Goal: Find specific page/section: Find specific page/section

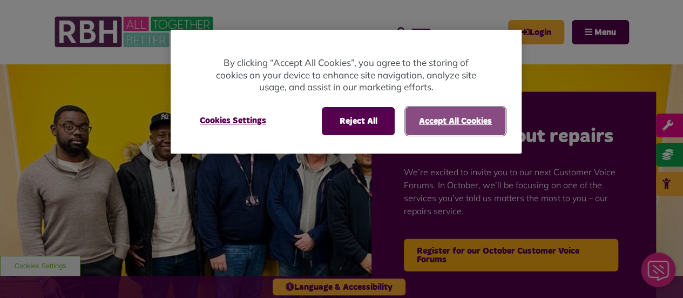
click at [453, 123] on button "Accept All Cookies" at bounding box center [456, 121] width 100 height 28
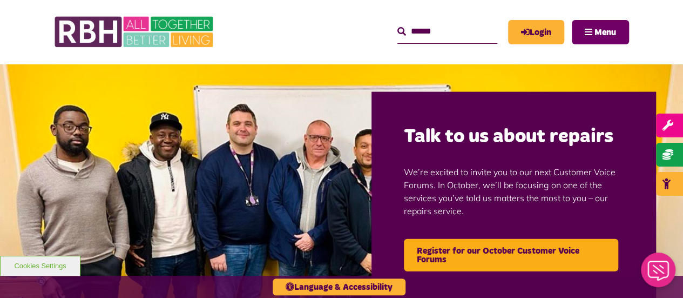
click at [595, 30] on span "Menu" at bounding box center [606, 32] width 22 height 9
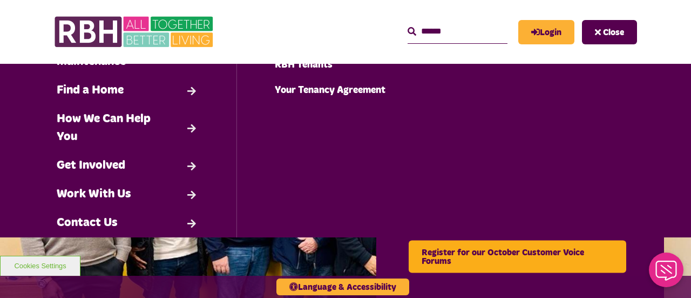
scroll to position [113, 0]
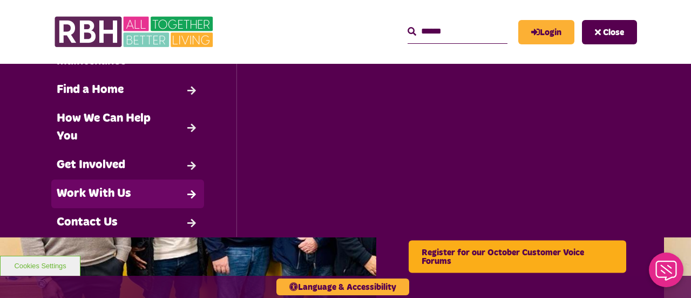
click at [105, 187] on link "Work With Us" at bounding box center [127, 193] width 153 height 29
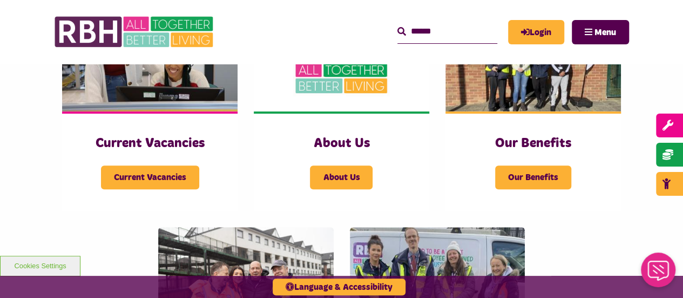
scroll to position [294, 0]
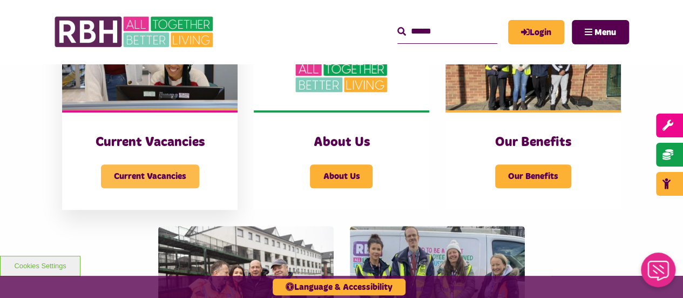
click at [130, 177] on span "Current Vacancies" at bounding box center [150, 176] width 98 height 24
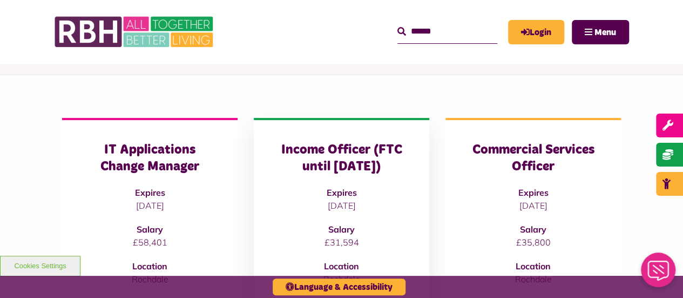
scroll to position [103, 0]
